Goal: Task Accomplishment & Management: Manage account settings

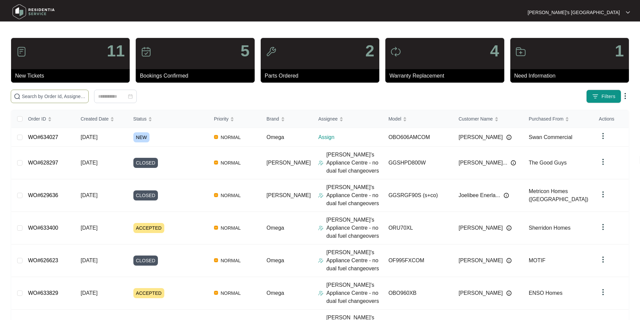
click at [78, 99] on input "text" at bounding box center [54, 96] width 64 height 7
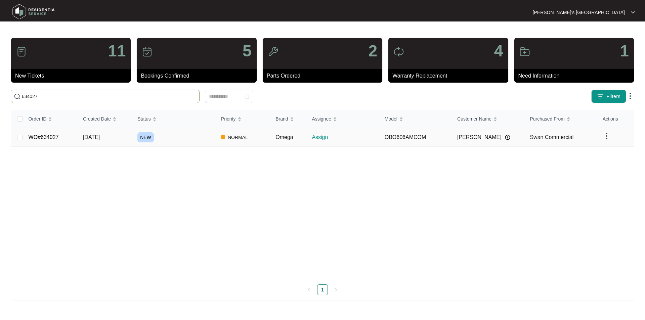
type input "634027"
click at [51, 136] on link "WO#634027" at bounding box center [44, 137] width 30 height 6
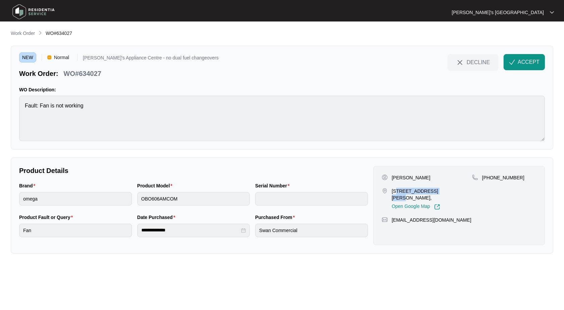
drag, startPoint x: 397, startPoint y: 190, endPoint x: 438, endPoint y: 189, distance: 41.3
click at [438, 189] on p "[STREET_ADDRESS][PERSON_NAME]," at bounding box center [432, 194] width 80 height 13
copy p "/[STREET_ADDRESS]"
drag, startPoint x: 392, startPoint y: 176, endPoint x: 421, endPoint y: 176, distance: 29.2
click at [421, 176] on div "[PERSON_NAME]" at bounding box center [427, 177] width 90 height 7
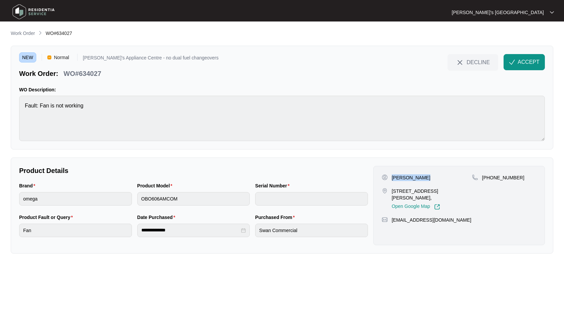
copy p "[PERSON_NAME]"
drag, startPoint x: 398, startPoint y: 190, endPoint x: 438, endPoint y: 190, distance: 39.3
click at [438, 190] on p "[STREET_ADDRESS][PERSON_NAME]," at bounding box center [432, 194] width 80 height 13
copy p "[STREET_ADDRESS]"
click at [499, 176] on p "[PHONE_NUMBER]" at bounding box center [503, 177] width 42 height 7
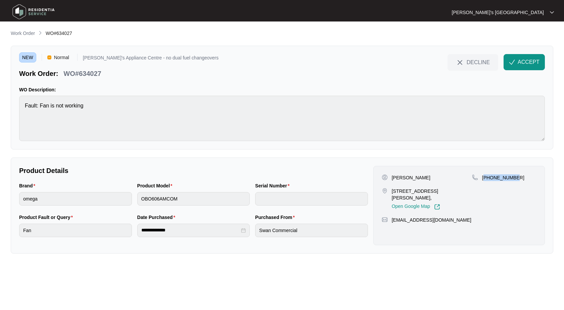
click at [500, 176] on p "[PHONE_NUMBER]" at bounding box center [503, 177] width 42 height 7
copy p "61422222970"
drag, startPoint x: 393, startPoint y: 190, endPoint x: 419, endPoint y: 191, distance: 26.2
click at [419, 191] on p "[STREET_ADDRESS][PERSON_NAME]," at bounding box center [432, 194] width 80 height 13
copy p "11/62 Station"
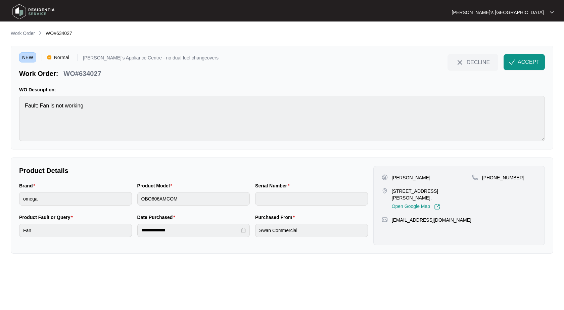
click at [89, 70] on p "WO#634027" at bounding box center [82, 73] width 38 height 9
copy p "634027"
click at [530, 70] on button "ACCEPT" at bounding box center [524, 62] width 41 height 16
